Goal: Navigation & Orientation: Find specific page/section

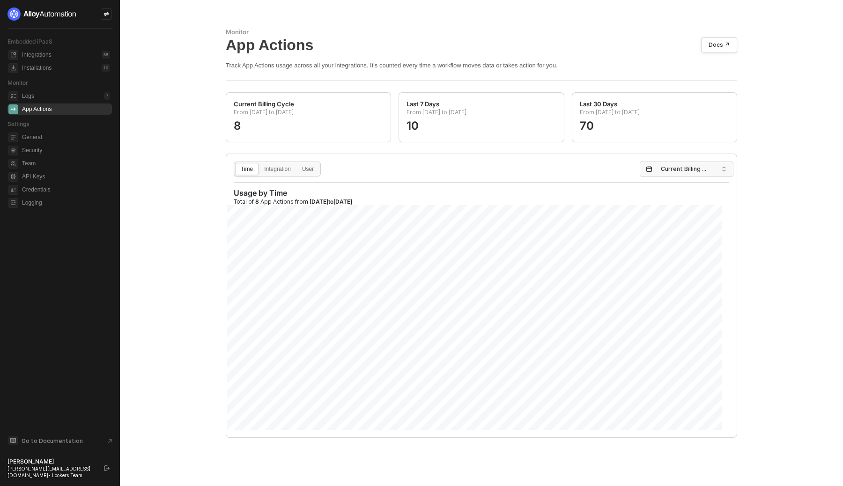
click at [286, 175] on div "Integration" at bounding box center [277, 173] width 37 height 15
click at [259, 163] on input "Integration" at bounding box center [259, 163] width 0 height 0
click at [307, 170] on div "User" at bounding box center [308, 173] width 22 height 15
click at [297, 163] on input "User" at bounding box center [297, 163] width 0 height 0
click at [275, 170] on div "Integration" at bounding box center [277, 173] width 37 height 15
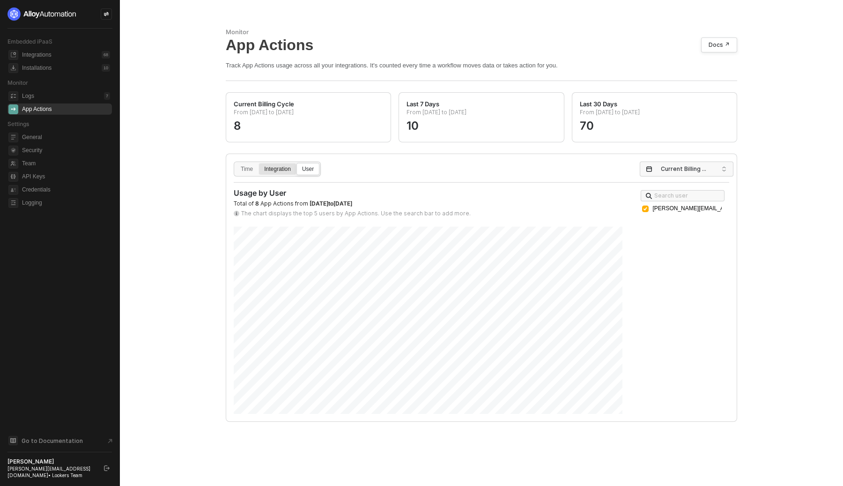
click at [259, 163] on input "Integration" at bounding box center [259, 163] width 0 height 0
click at [307, 164] on label "User" at bounding box center [307, 169] width 23 height 12
click at [297, 163] on input "User" at bounding box center [297, 163] width 0 height 0
click at [274, 166] on div "Integration" at bounding box center [277, 173] width 37 height 15
click at [259, 163] on input "Integration" at bounding box center [259, 163] width 0 height 0
